Goal: Information Seeking & Learning: Learn about a topic

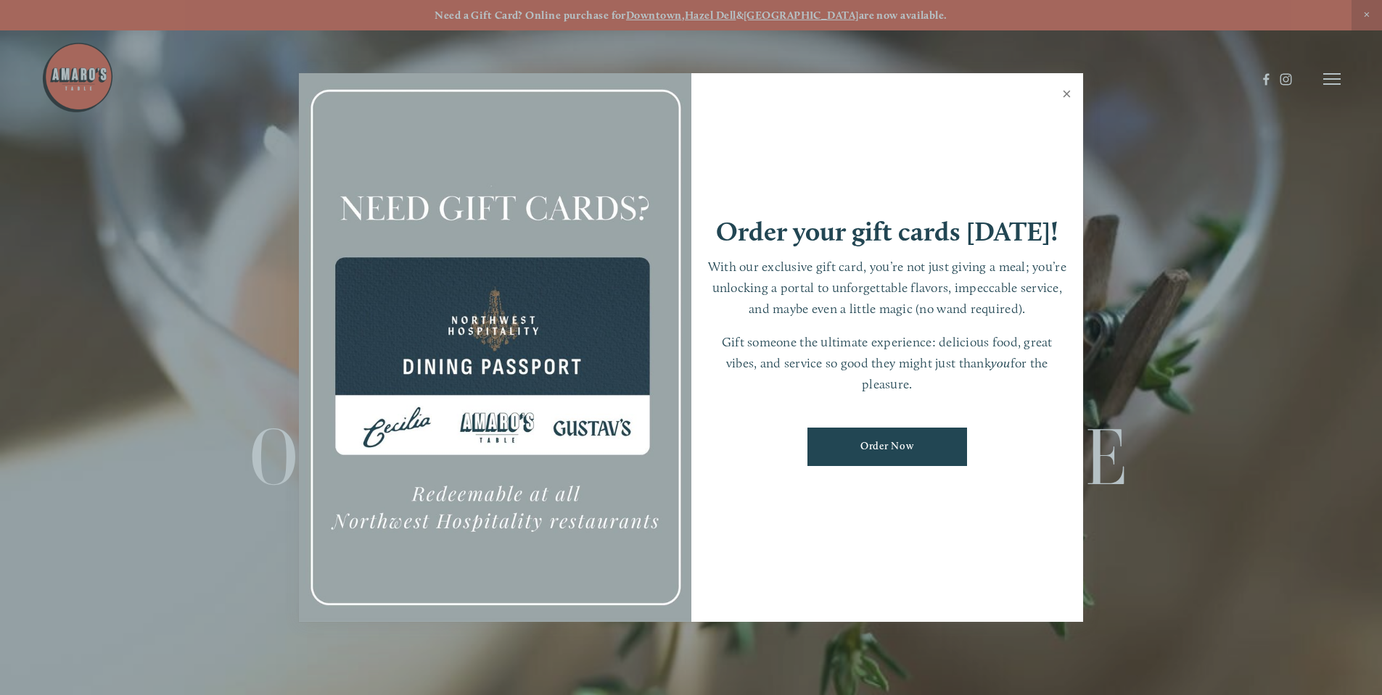
click at [1068, 98] on link "Close" at bounding box center [1066, 95] width 28 height 41
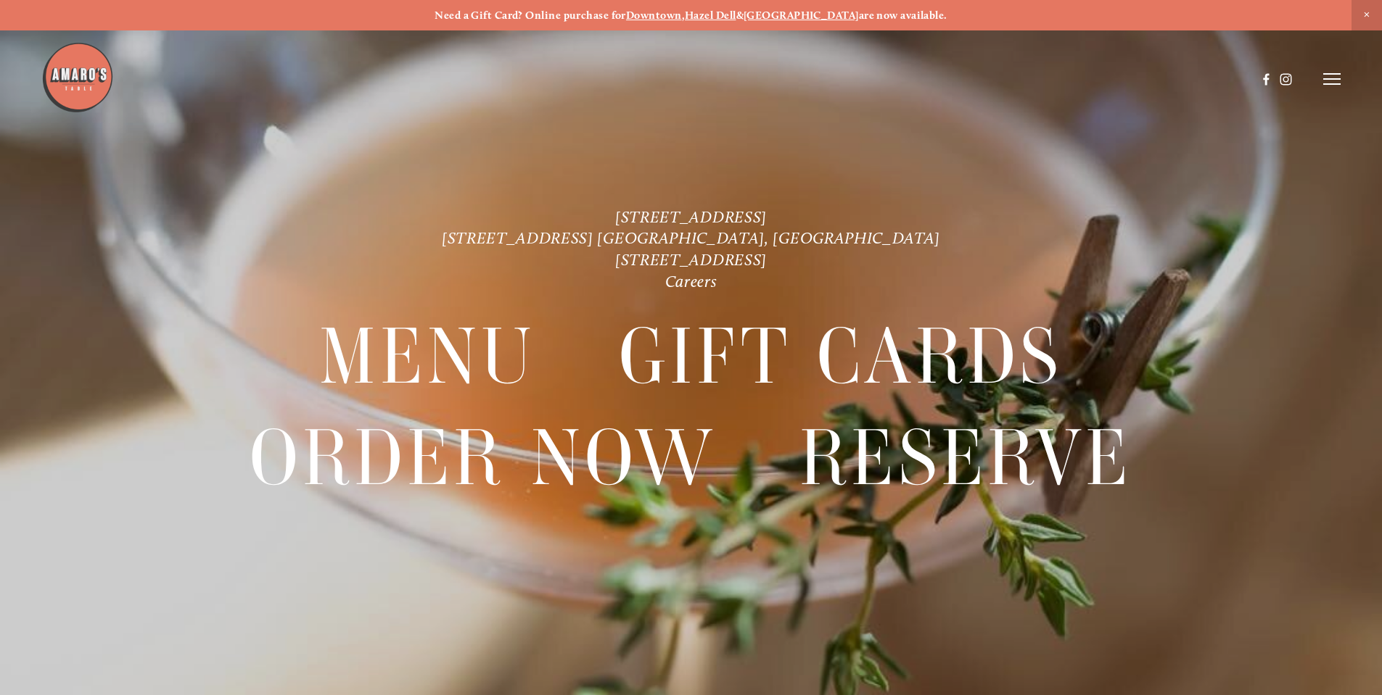
click at [1334, 83] on icon at bounding box center [1331, 79] width 17 height 13
click at [1013, 79] on span "Menu" at bounding box center [1027, 79] width 30 height 14
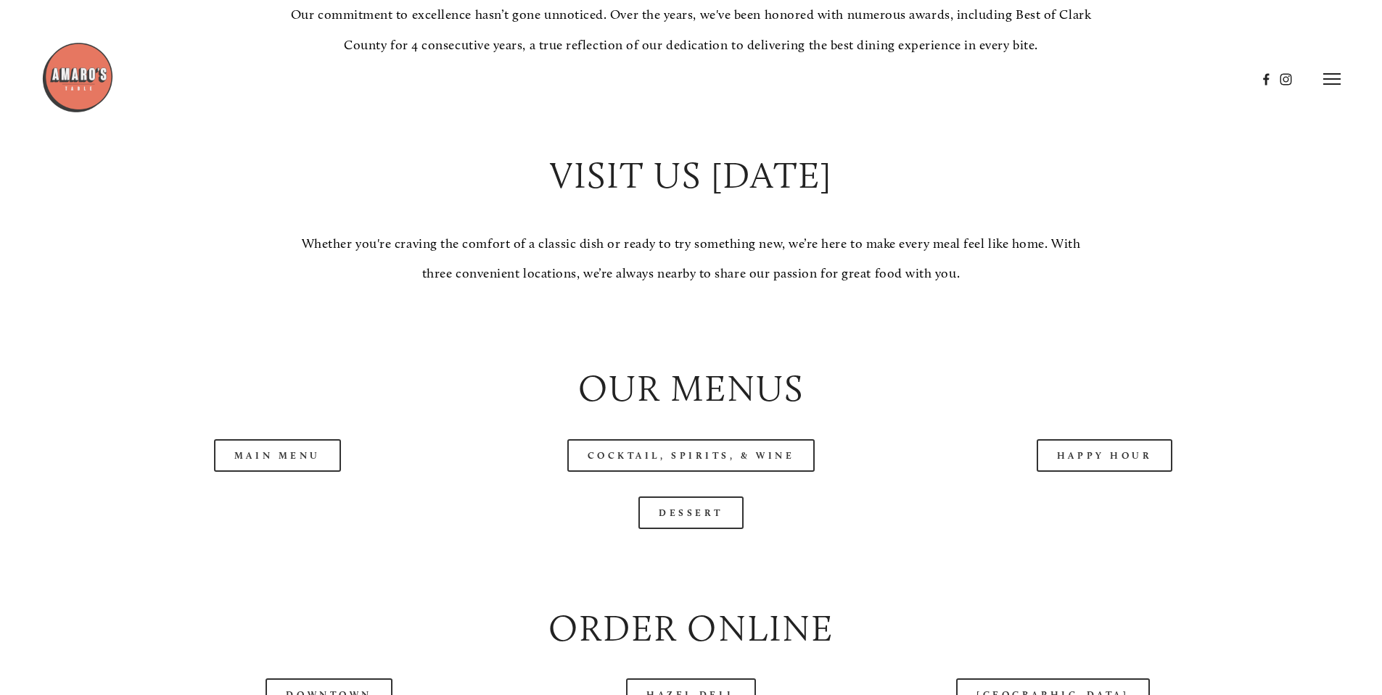
scroll to position [1305, 0]
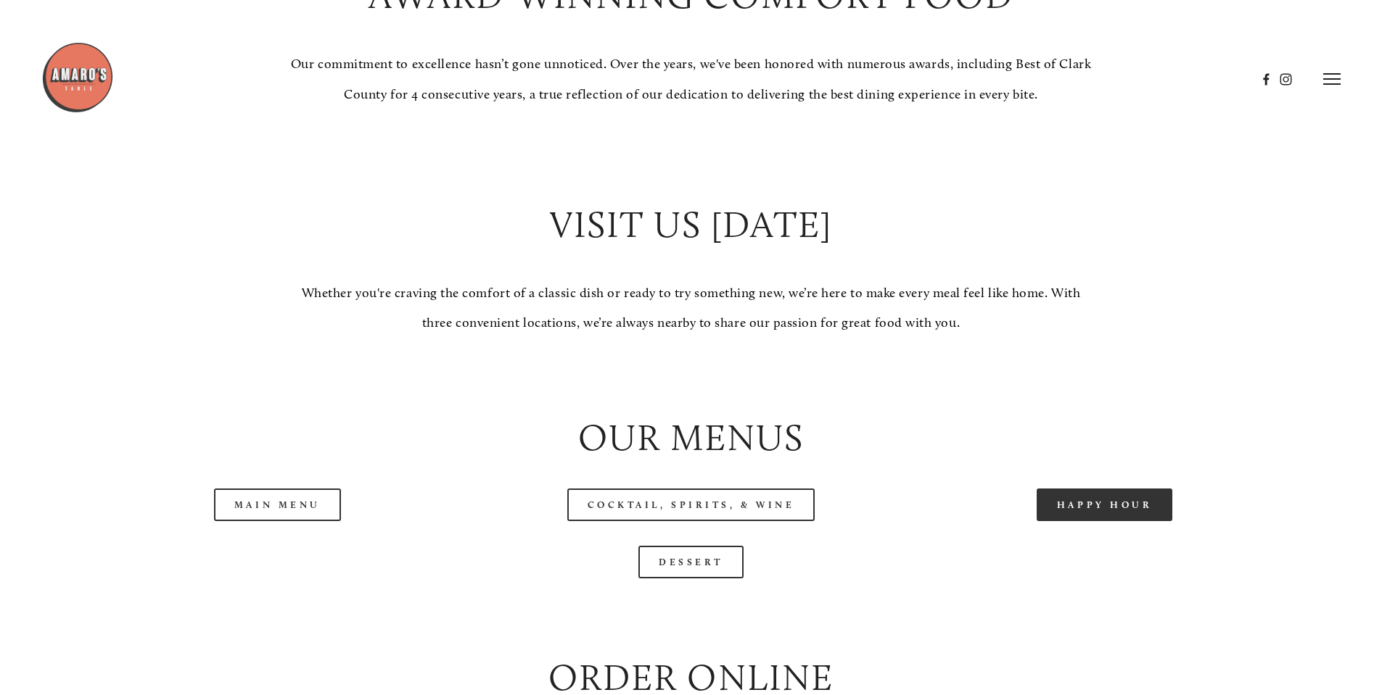
click at [1088, 521] on link "Happy Hour" at bounding box center [1104, 505] width 136 height 33
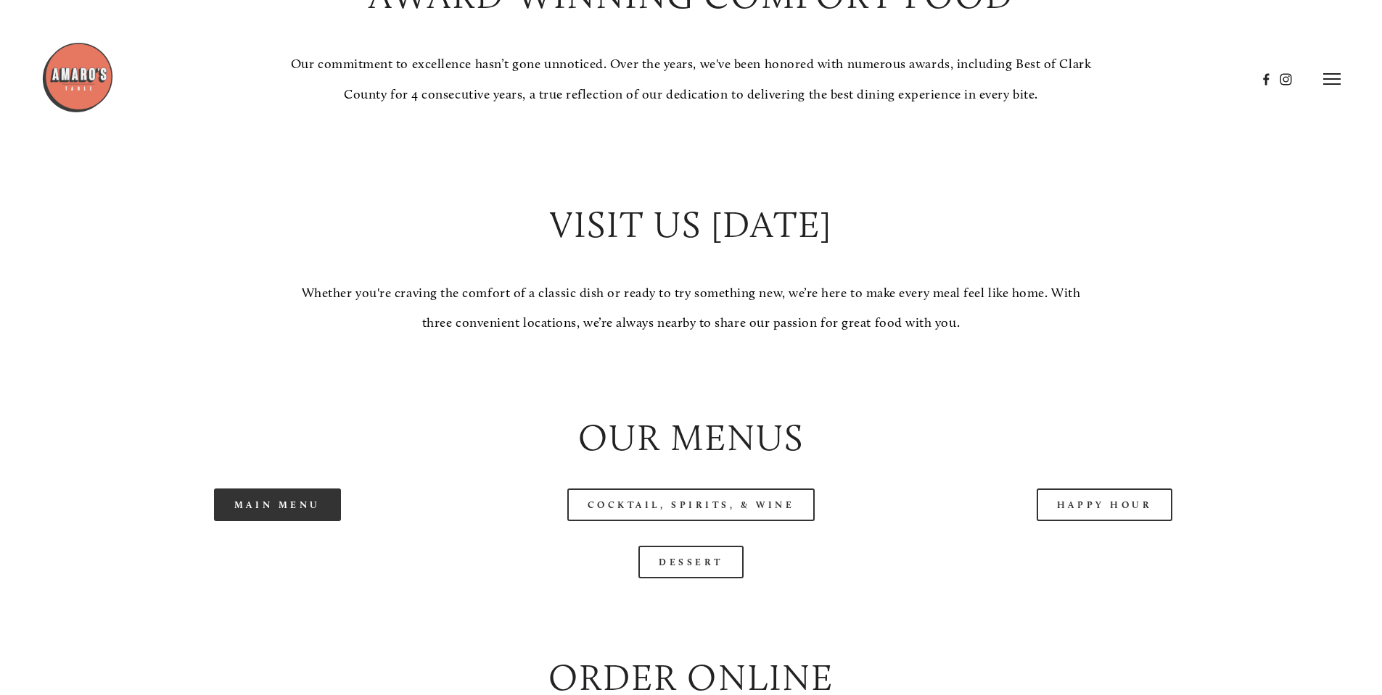
click at [299, 521] on link "Main Menu" at bounding box center [277, 505] width 127 height 33
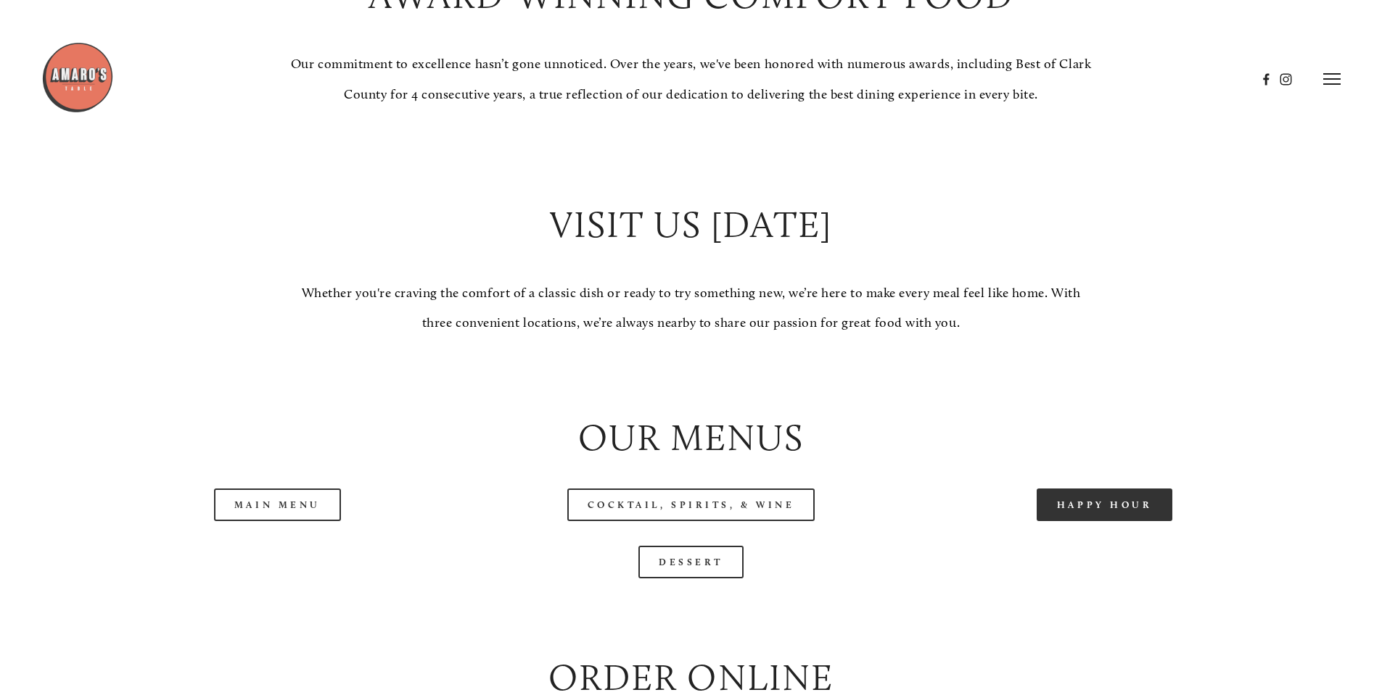
click at [1066, 521] on link "Happy Hour" at bounding box center [1104, 505] width 136 height 33
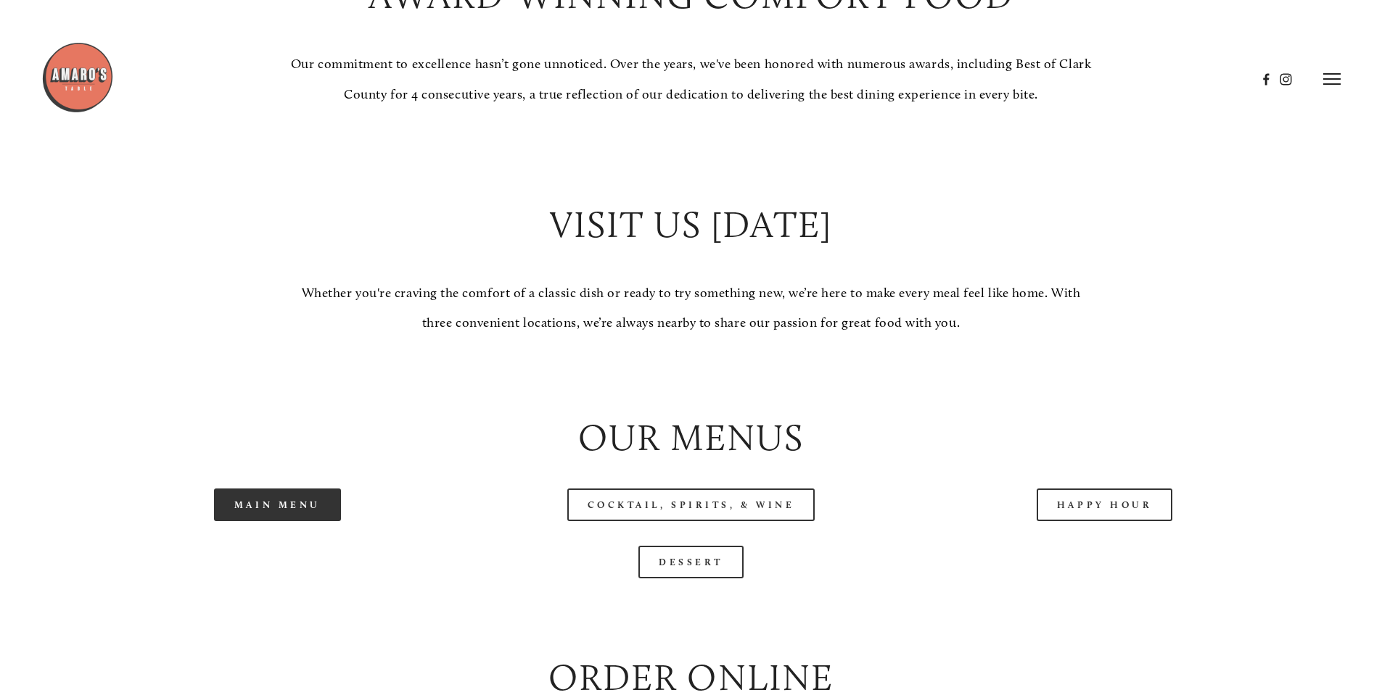
click at [288, 521] on link "Main Menu" at bounding box center [277, 505] width 127 height 33
